Goal: Task Accomplishment & Management: Manage account settings

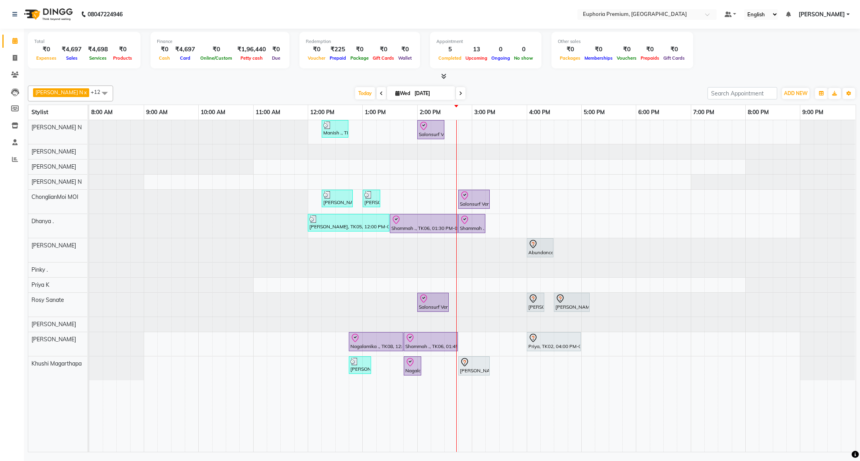
click at [826, 12] on span "[PERSON_NAME]" at bounding box center [822, 14] width 46 height 8
click at [818, 58] on link "Sign out" at bounding box center [808, 55] width 73 height 12
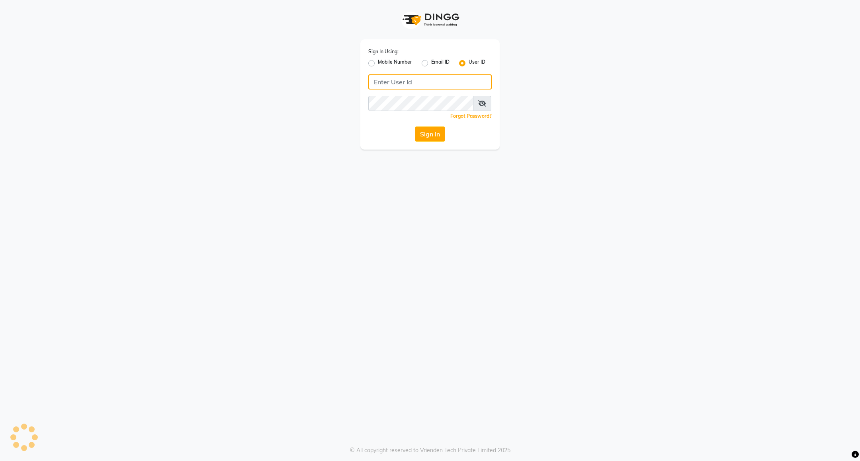
type input "7411165600"
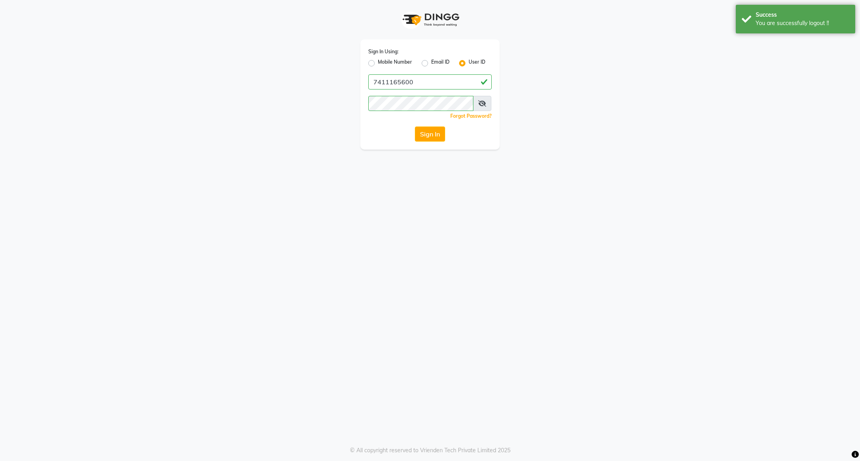
click at [395, 63] on label "Mobile Number" at bounding box center [395, 64] width 34 height 10
click at [383, 63] on input "Mobile Number" at bounding box center [380, 61] width 5 height 5
radio input "true"
radio input "false"
drag, startPoint x: 408, startPoint y: 81, endPoint x: 411, endPoint y: 87, distance: 7.0
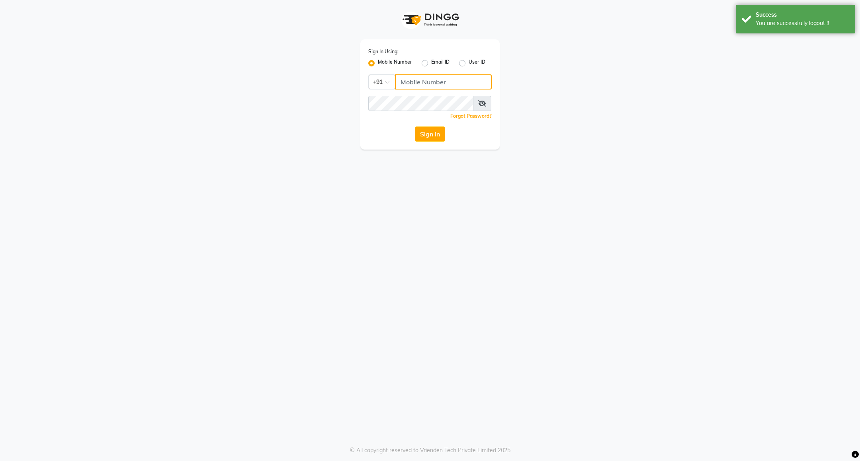
click at [408, 81] on input "Username" at bounding box center [443, 81] width 97 height 15
type input "8884568139"
click at [428, 133] on button "Sign In" at bounding box center [430, 134] width 30 height 15
